Goal: Information Seeking & Learning: Learn about a topic

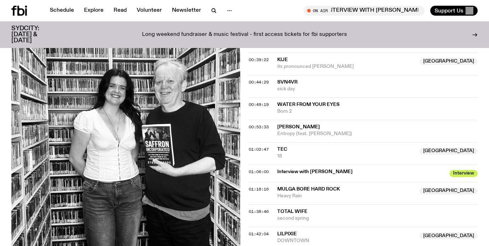
scroll to position [673, 0]
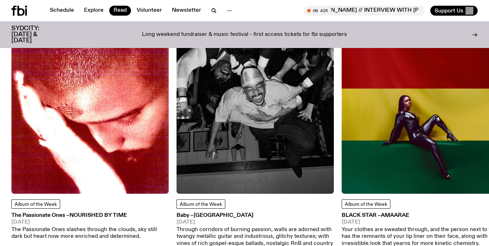
scroll to position [436, 0]
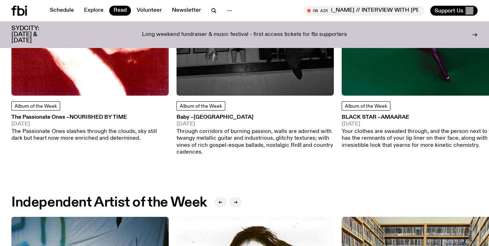
click at [98, 87] on img at bounding box center [89, 16] width 157 height 157
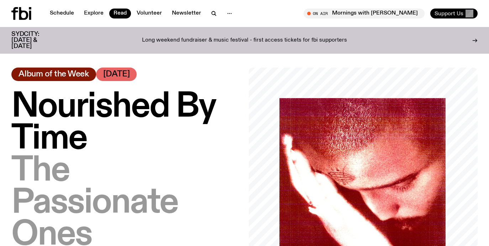
click at [442, 14] on span "Support Us" at bounding box center [449, 13] width 29 height 6
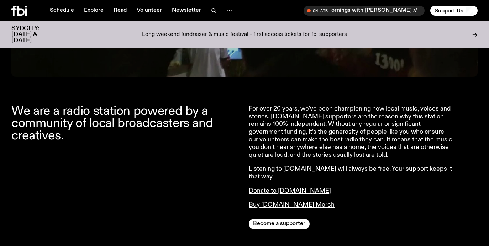
scroll to position [228, 0]
click at [115, 13] on link "Read" at bounding box center [120, 11] width 22 height 10
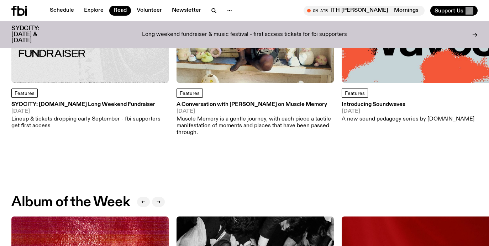
scroll to position [61, 0]
